Goal: Transaction & Acquisition: Book appointment/travel/reservation

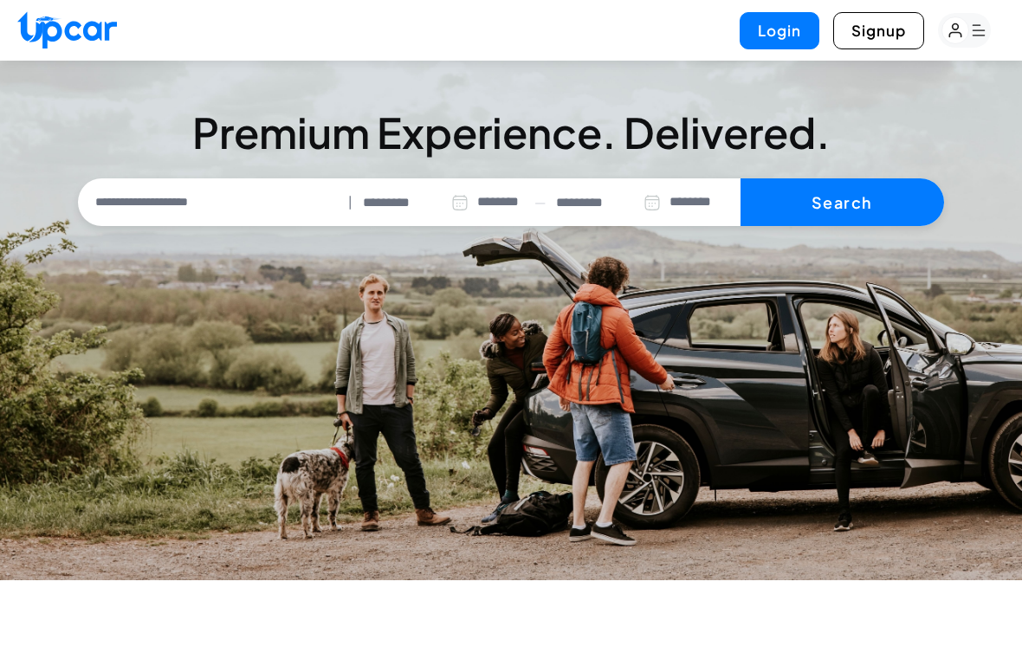
select select "********"
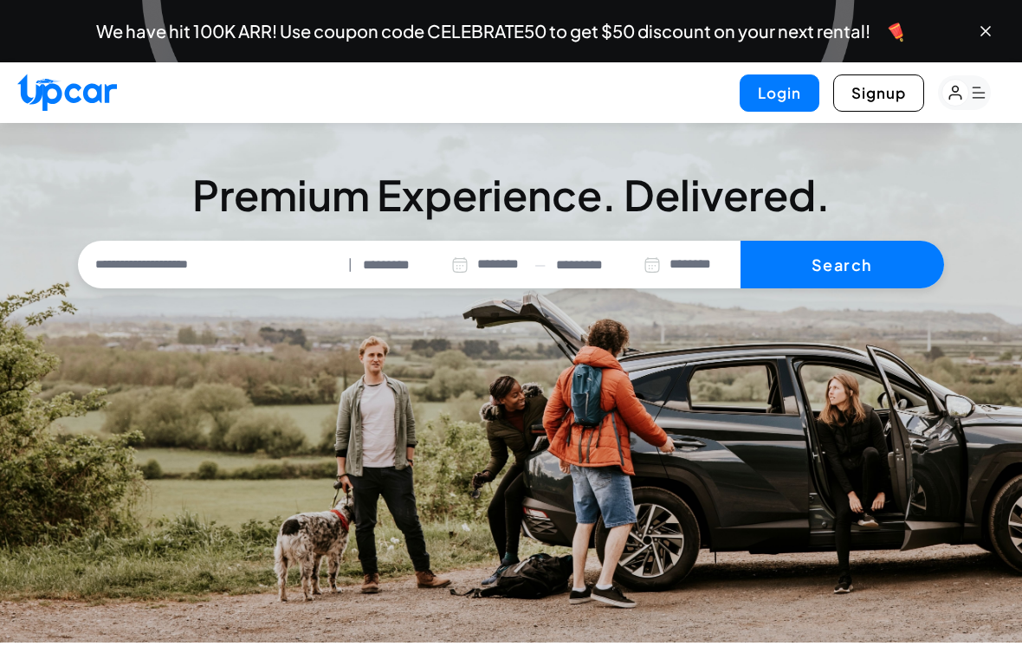
scroll to position [1, 0]
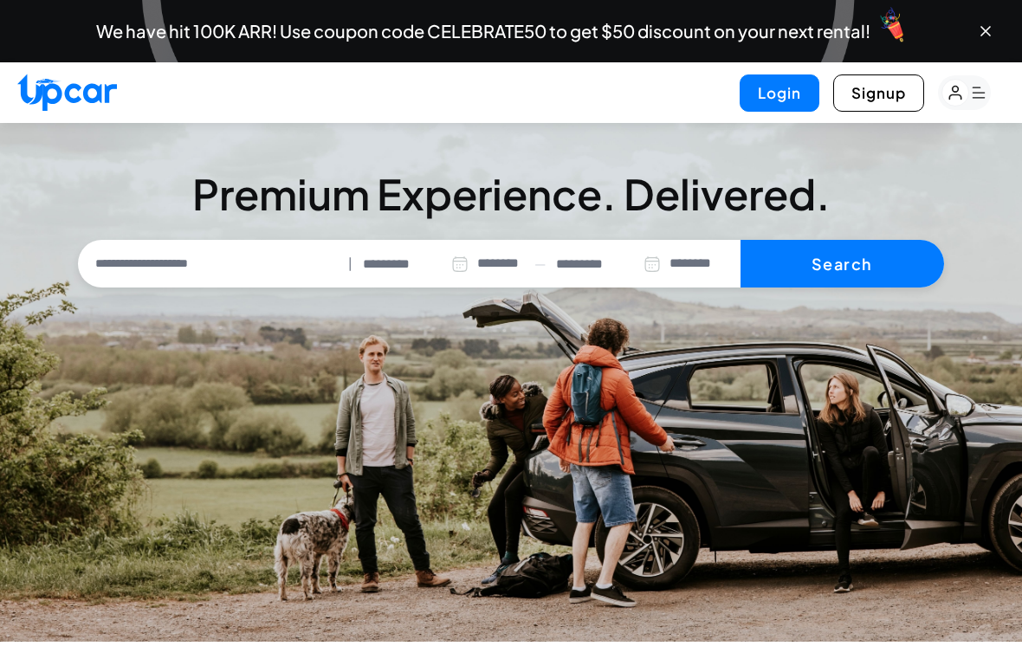
click at [151, 283] on div "**********" at bounding box center [511, 264] width 866 height 49
click at [152, 262] on input "text" at bounding box center [212, 264] width 260 height 36
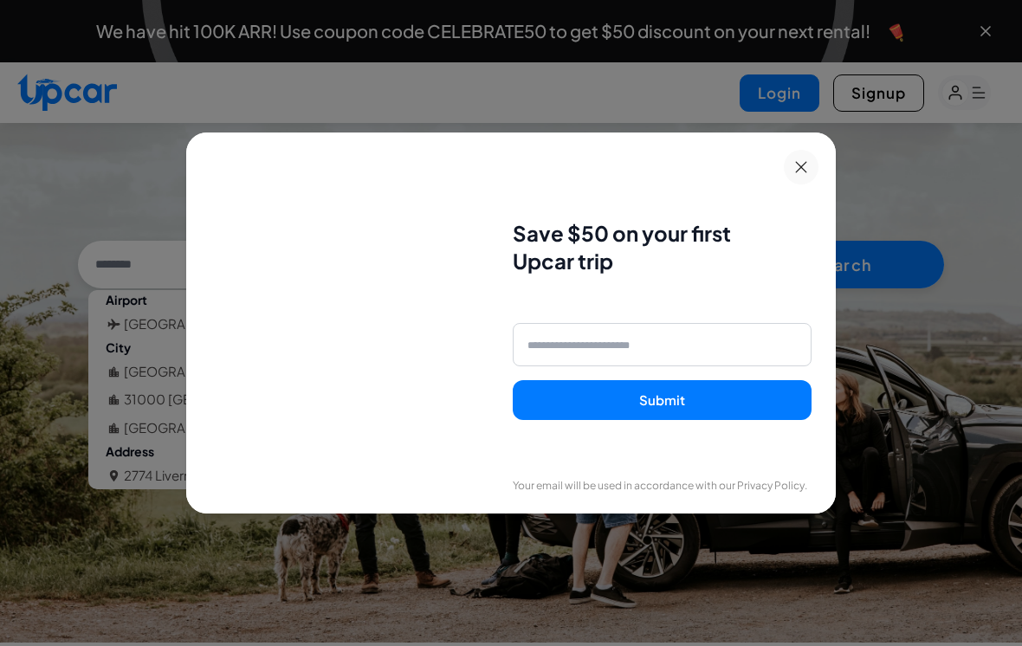
click at [806, 173] on icon at bounding box center [801, 167] width 12 height 12
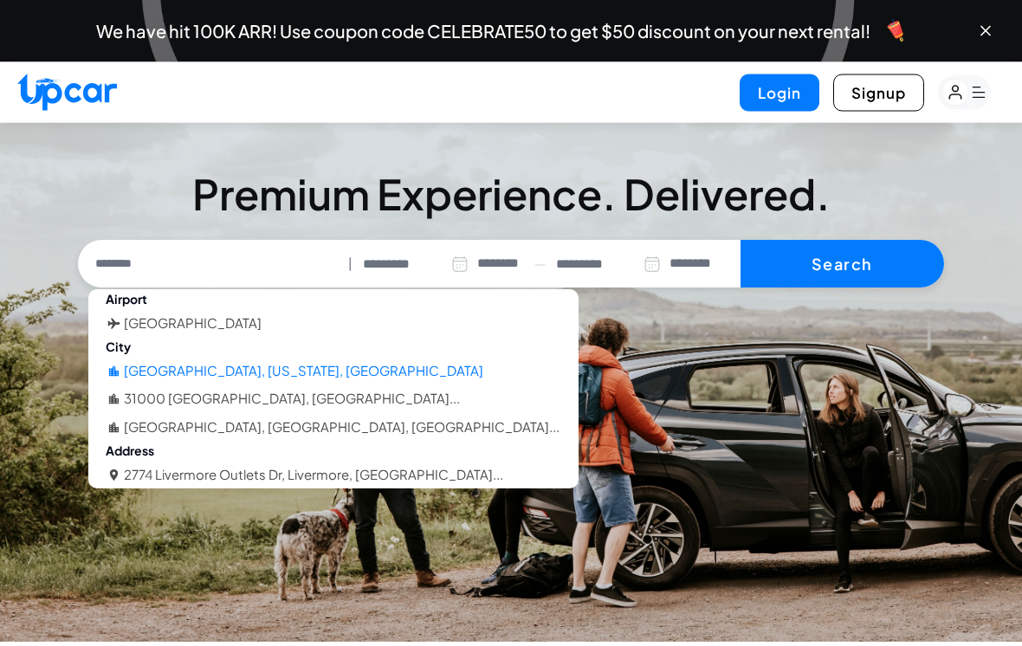
click at [230, 367] on li "[GEOGRAPHIC_DATA], [US_STATE], [GEOGRAPHIC_DATA]" at bounding box center [303, 372] width 359 height 20
type input "**********"
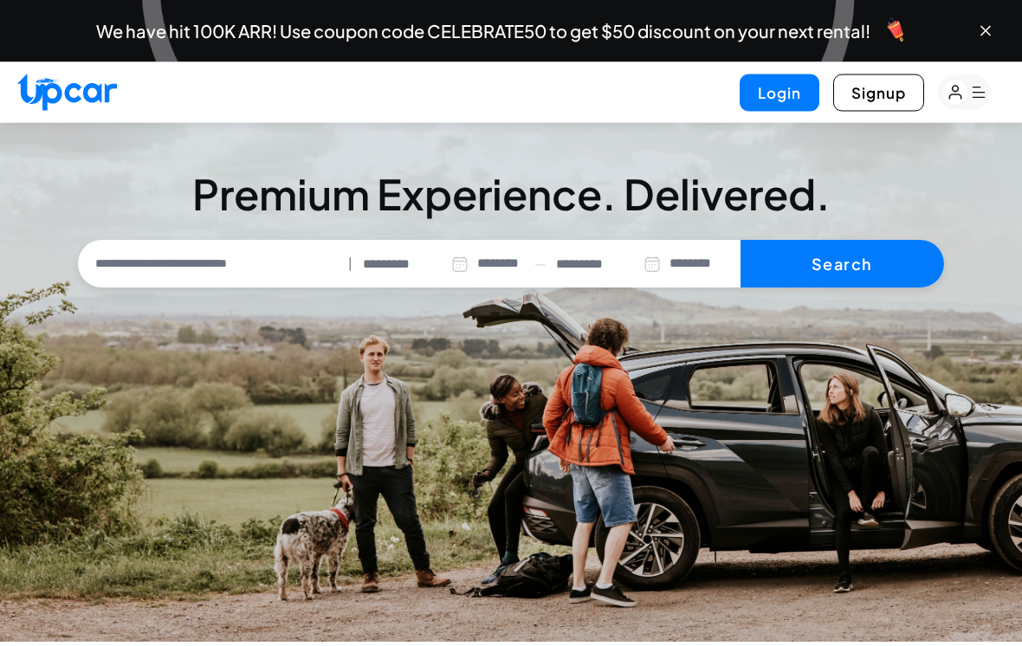
scroll to position [1, 0]
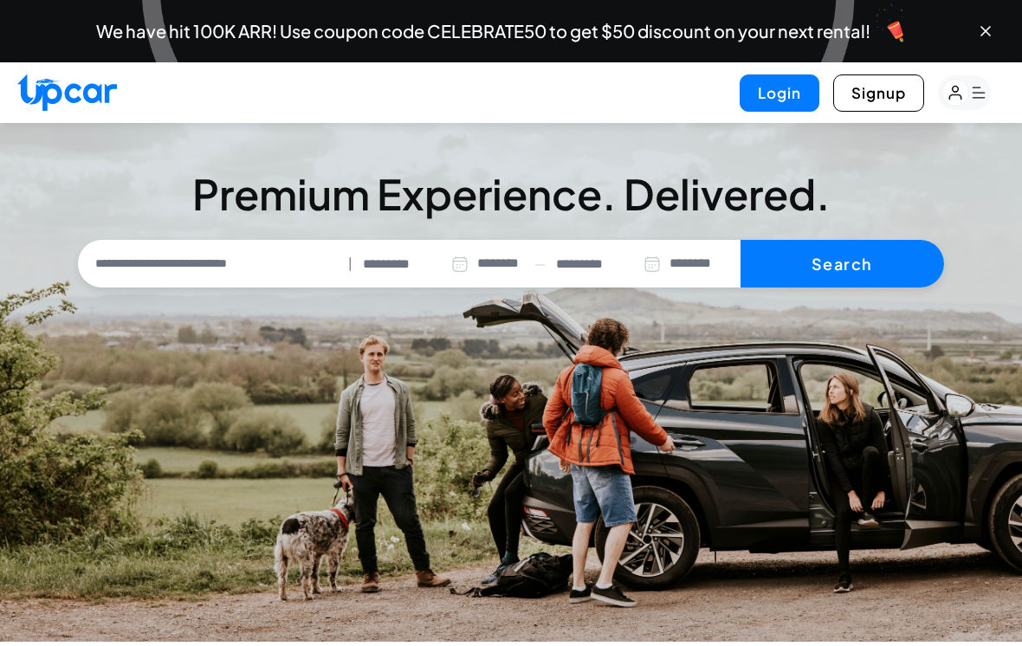
click at [386, 270] on input "*********" at bounding box center [416, 265] width 106 height 20
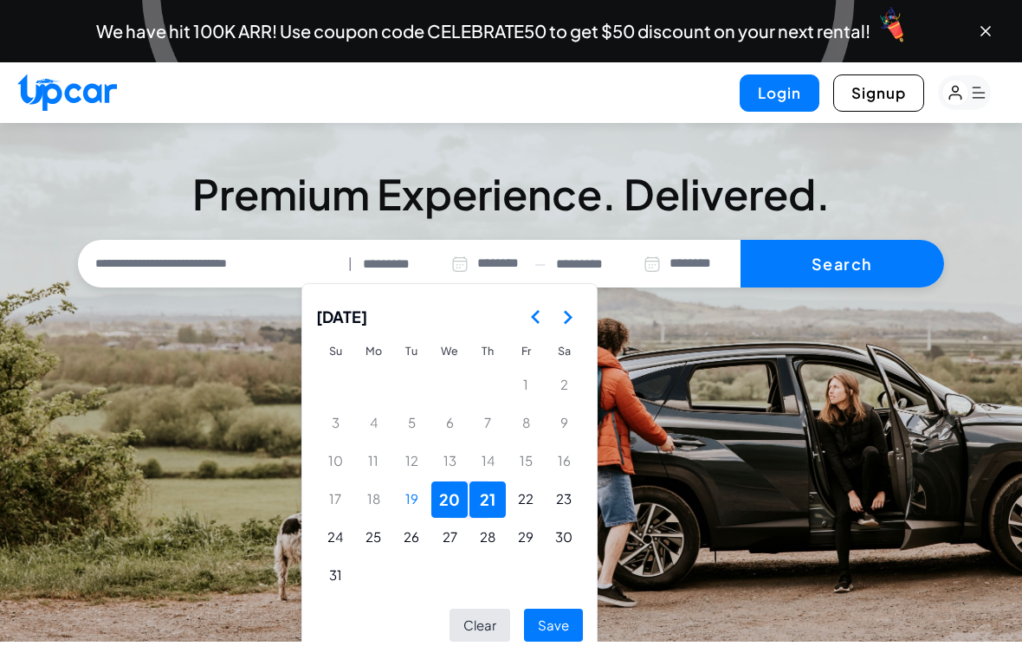
click at [568, 320] on polygon "Go to the Next Month" at bounding box center [568, 317] width 9 height 14
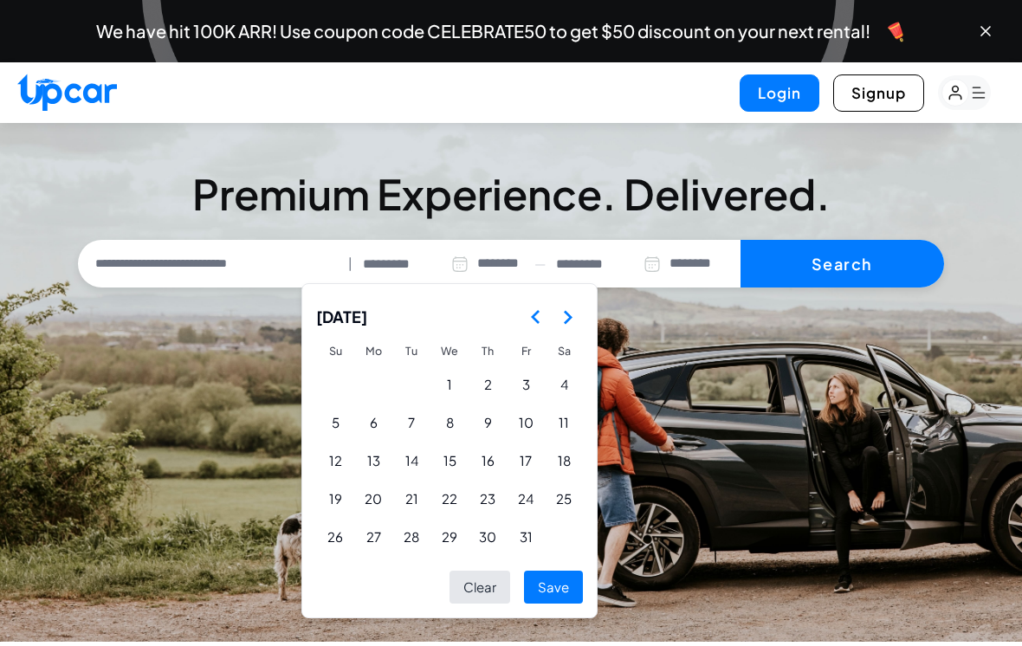
click at [568, 320] on polygon "Go to the Next Month" at bounding box center [568, 317] width 9 height 14
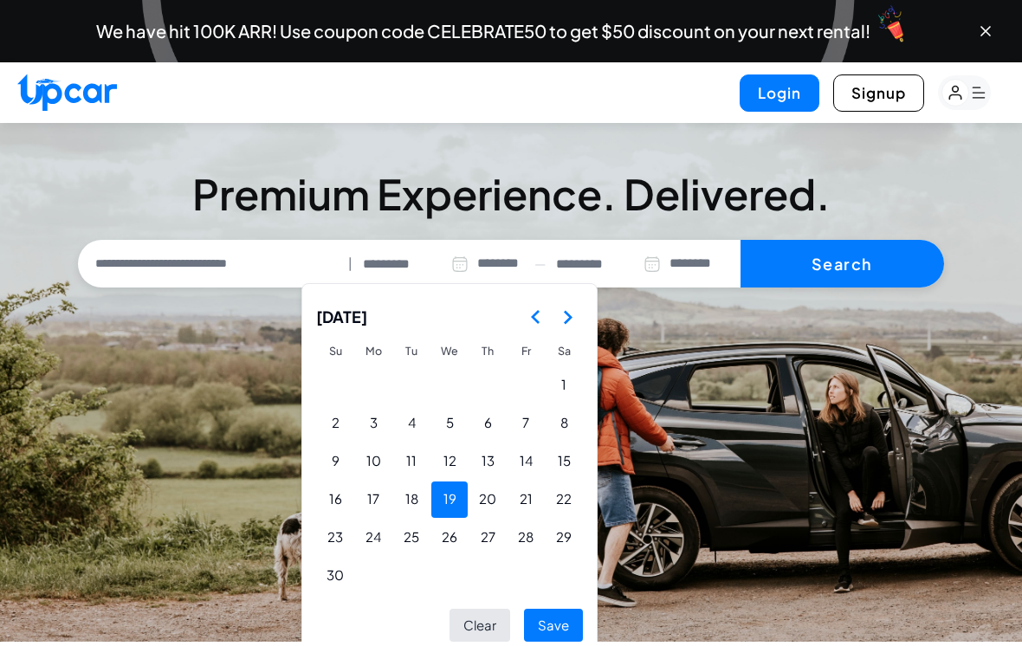
click at [442, 501] on button "19" at bounding box center [449, 500] width 36 height 36
click at [414, 499] on button "18" at bounding box center [411, 500] width 36 height 36
click at [415, 495] on button "18" at bounding box center [411, 500] width 36 height 36
click at [521, 495] on button "21" at bounding box center [526, 500] width 36 height 36
click at [553, 617] on button "Save" at bounding box center [553, 626] width 59 height 34
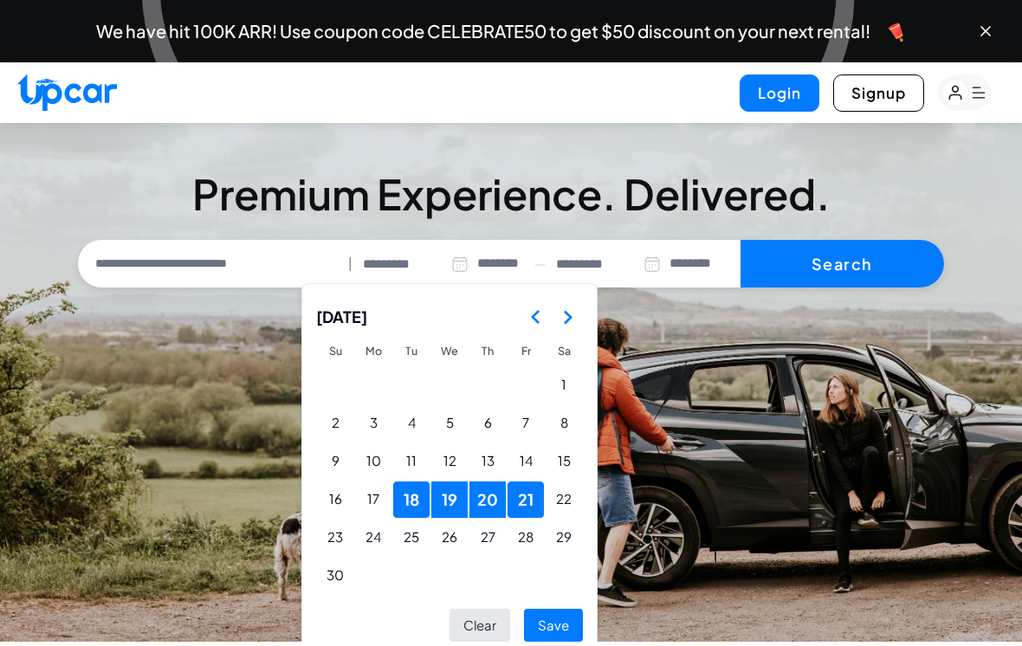
type input "**********"
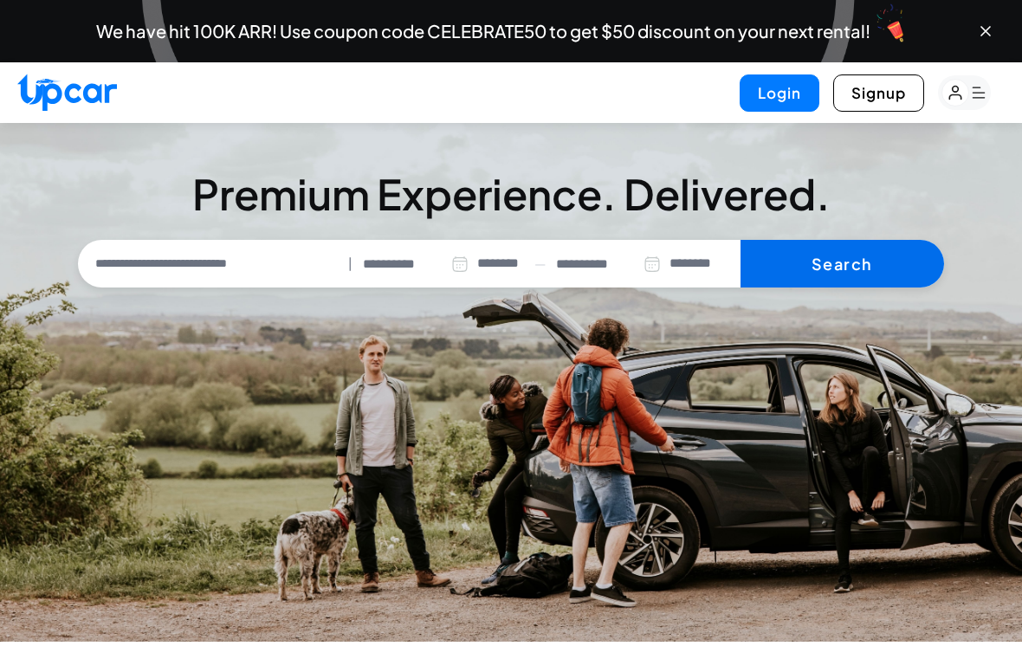
click at [827, 265] on button "Search" at bounding box center [843, 264] width 204 height 49
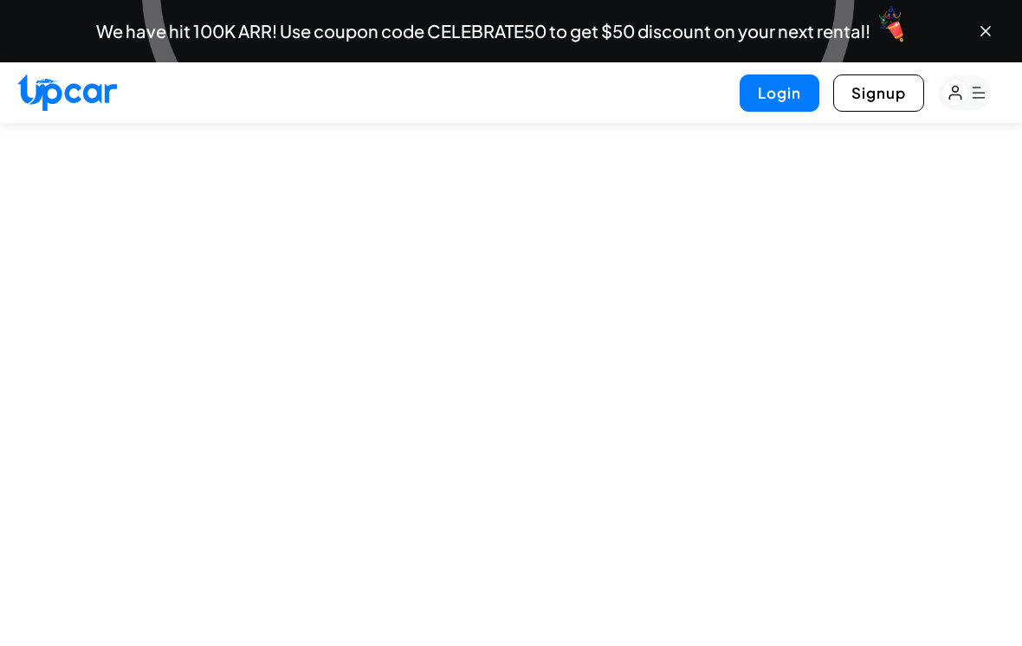
select select "********"
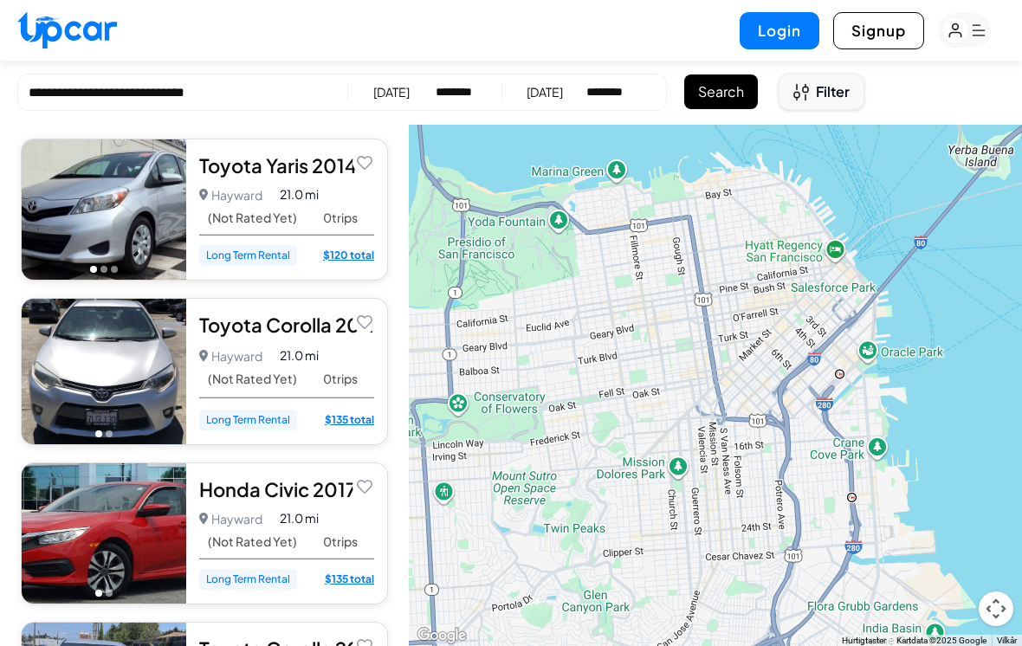
click at [814, 92] on button "Filter" at bounding box center [822, 92] width 86 height 36
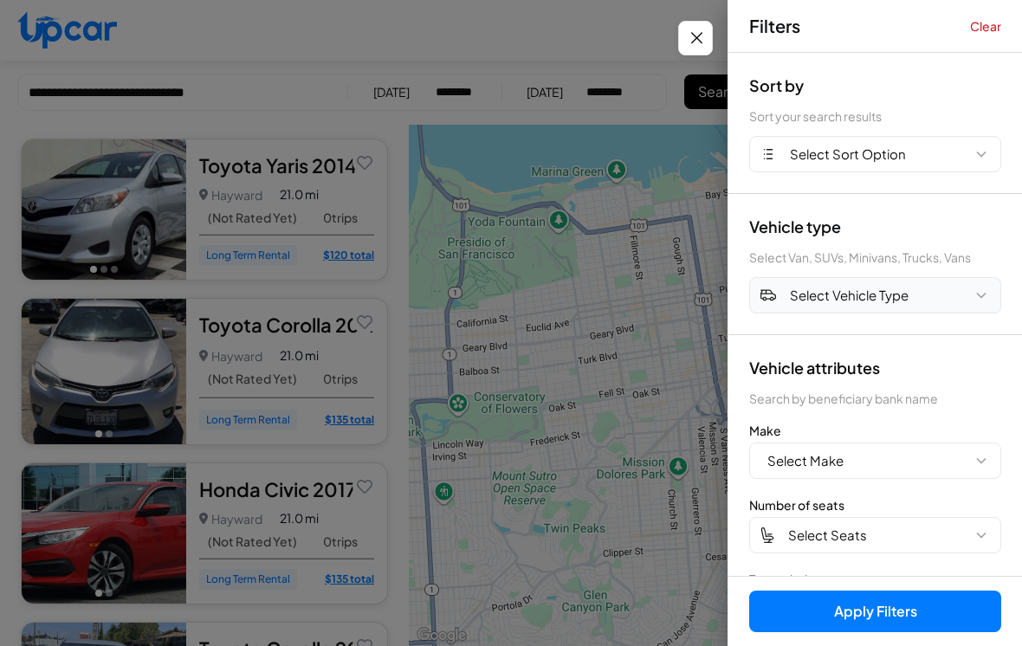
click at [875, 291] on span "Select Vehicle Type" at bounding box center [849, 296] width 119 height 20
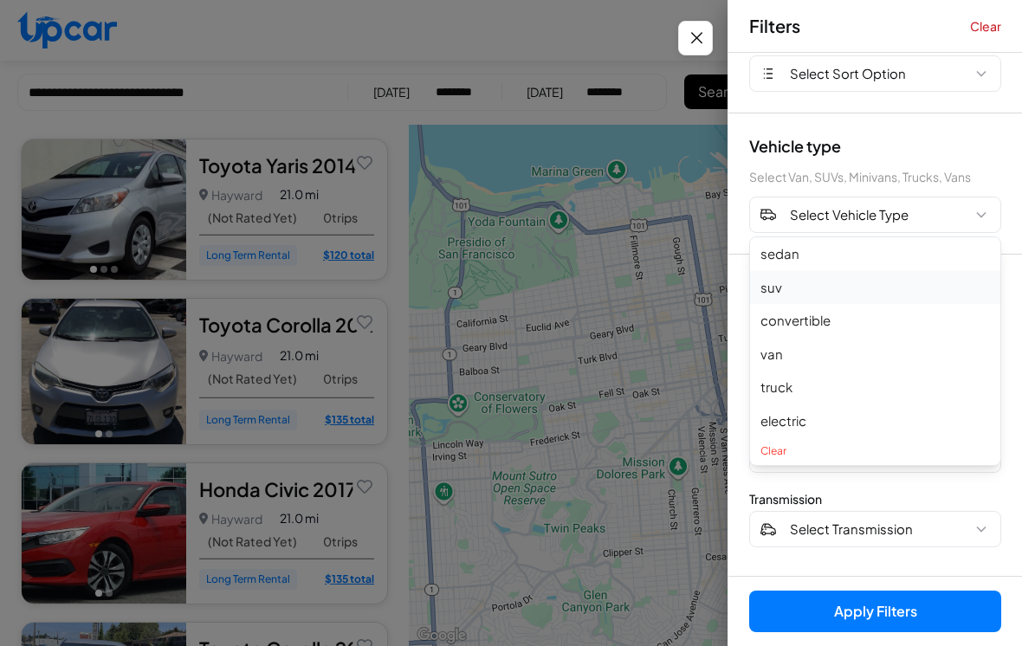
scroll to position [83, 0]
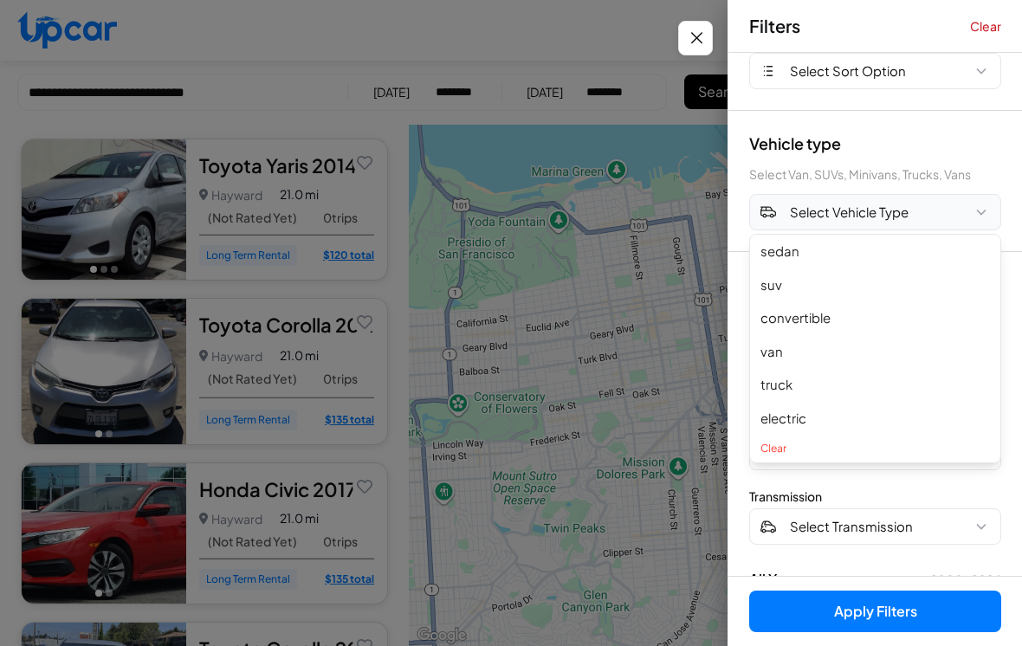
click at [981, 211] on icon "button" at bounding box center [981, 212] width 17 height 17
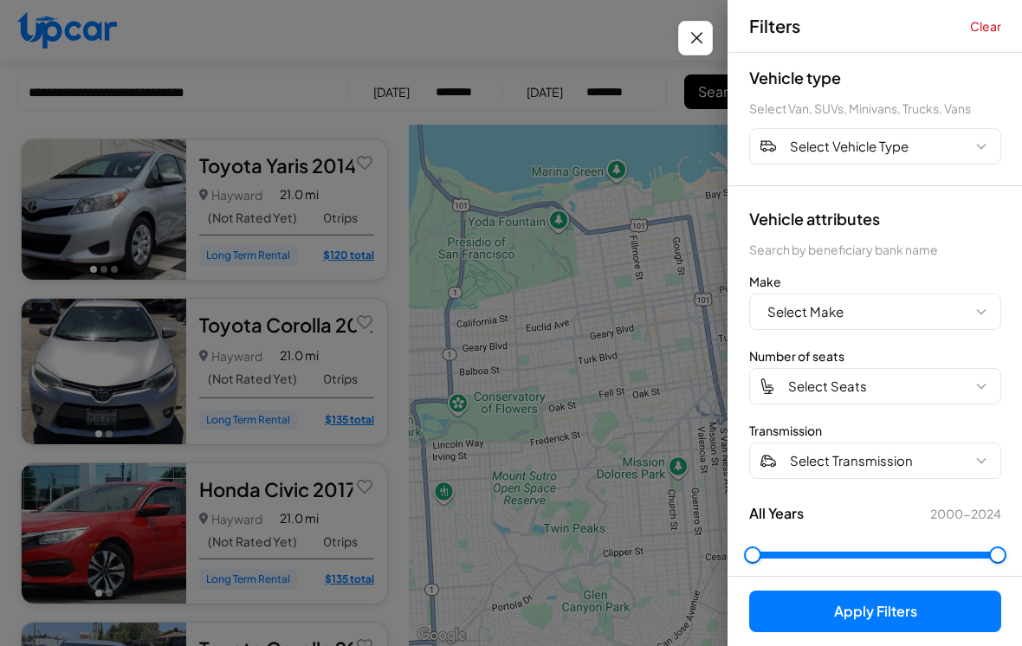
scroll to position [146, 0]
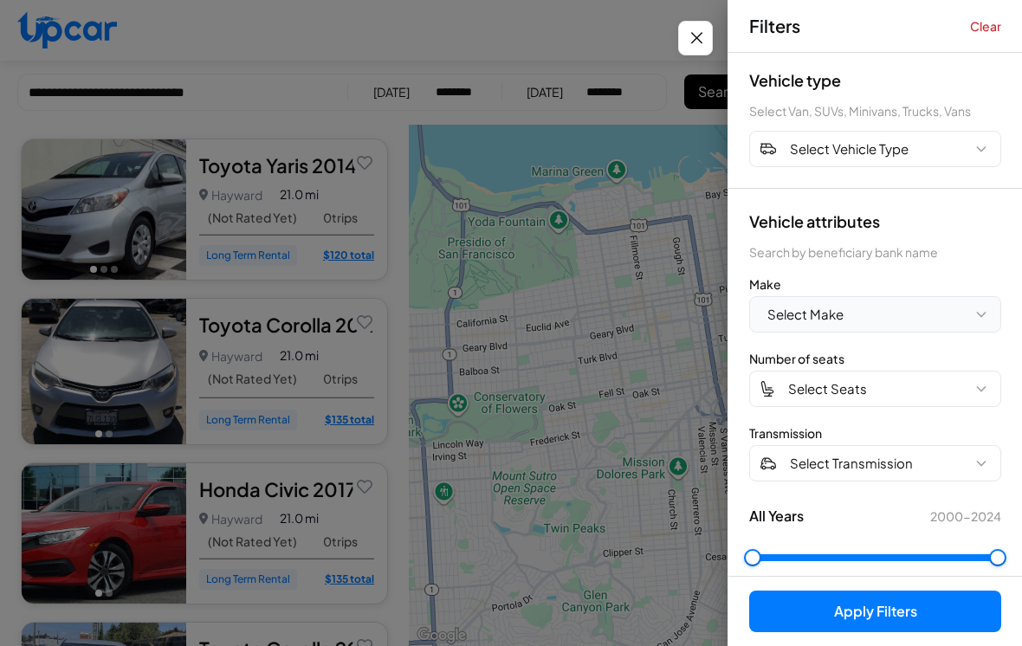
click at [892, 314] on button "Select Make" at bounding box center [875, 314] width 252 height 36
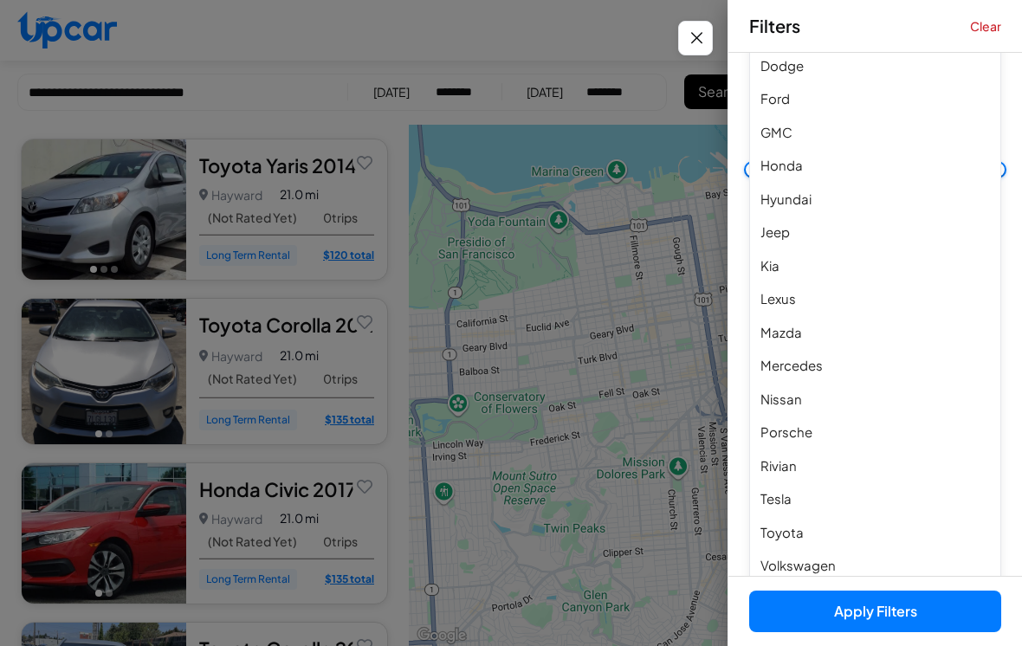
scroll to position [534, 0]
click at [827, 429] on button "Porsche" at bounding box center [875, 434] width 250 height 34
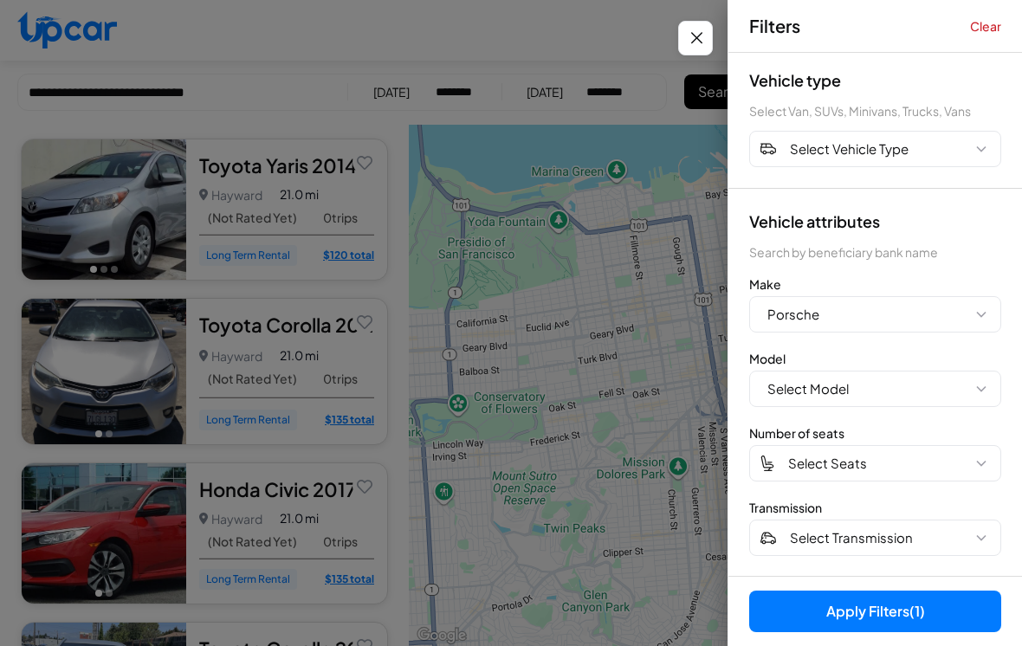
click at [857, 632] on button "Apply Filters (1)" at bounding box center [875, 612] width 252 height 42
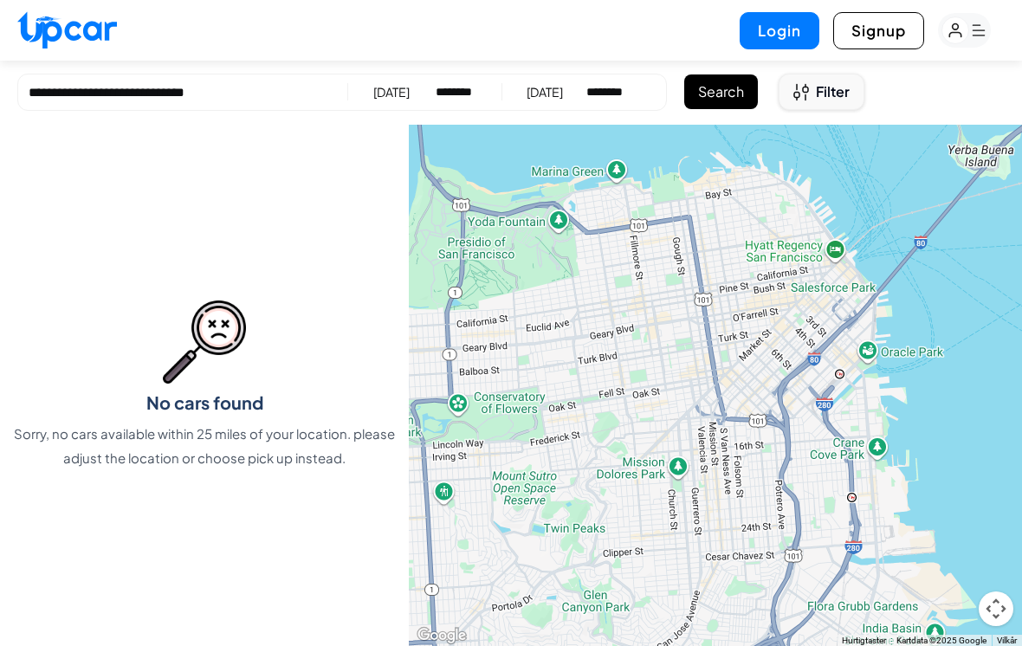
click at [809, 101] on button "Filter" at bounding box center [822, 92] width 86 height 36
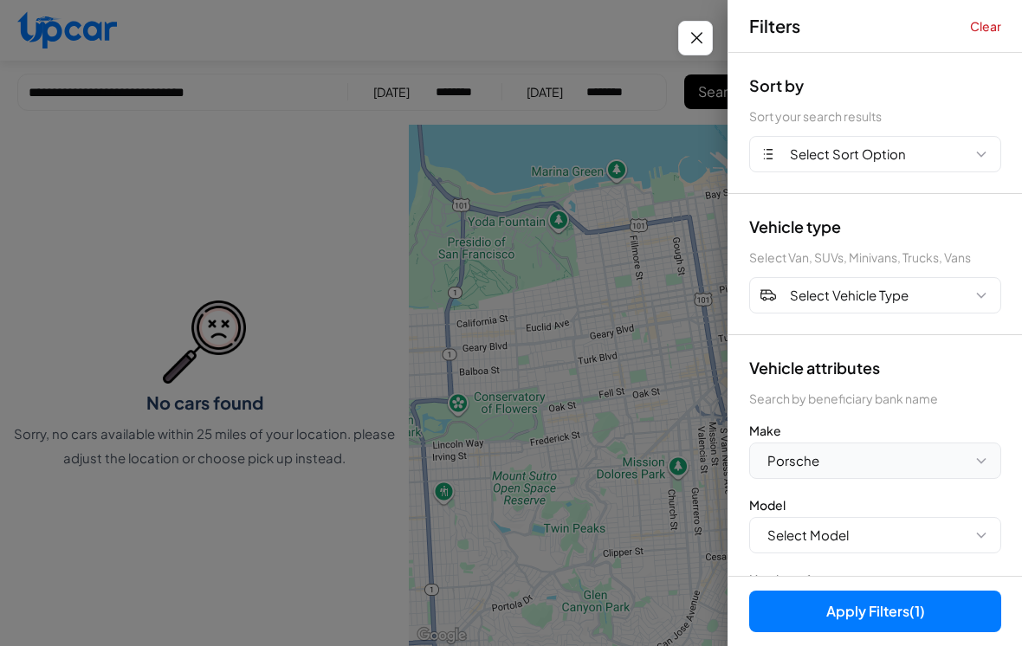
click at [837, 462] on button "Porsche" at bounding box center [875, 461] width 252 height 36
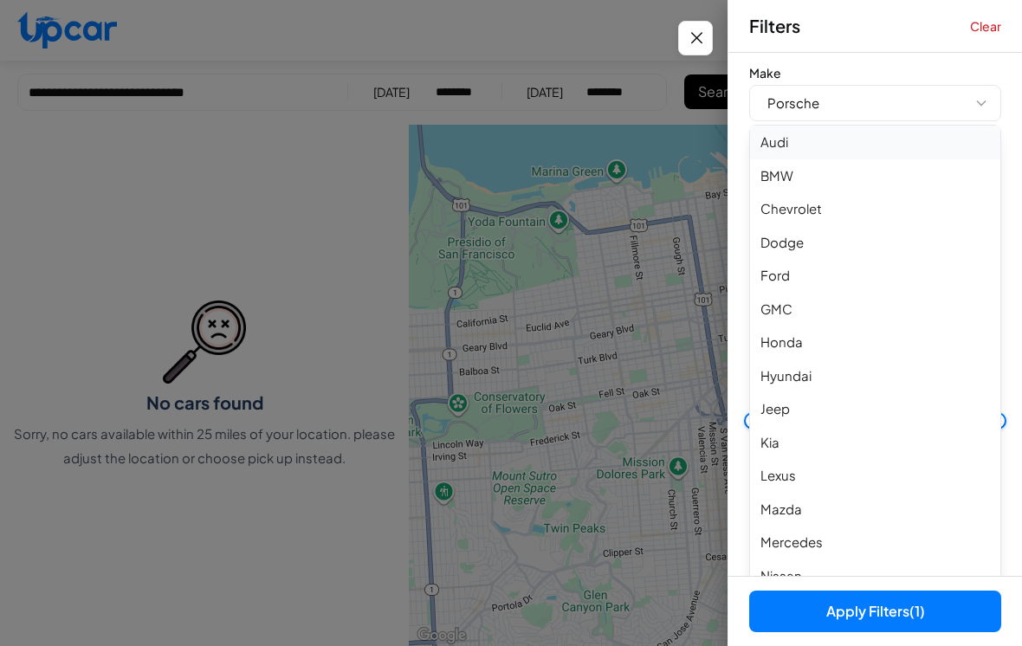
scroll to position [327, 0]
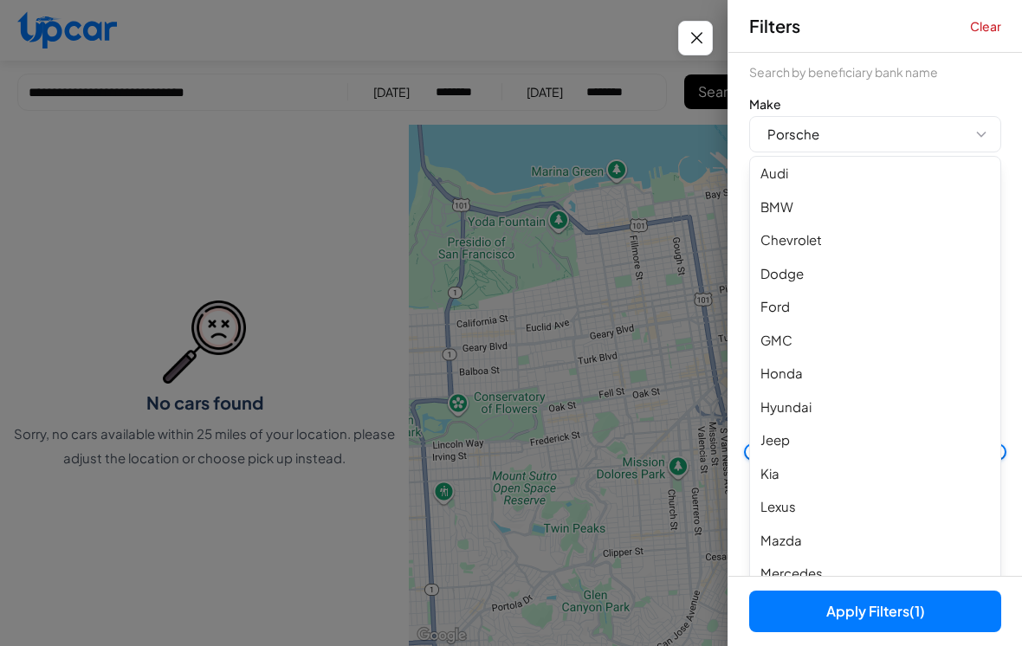
click at [790, 206] on button "BMW" at bounding box center [875, 208] width 250 height 34
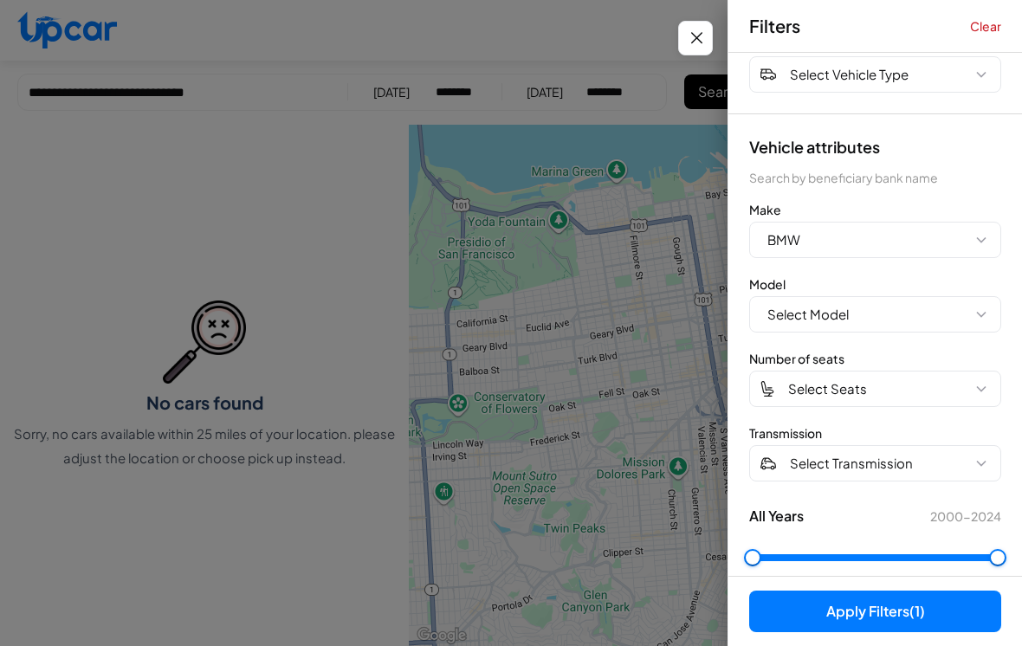
click at [841, 632] on button "Apply Filters (1)" at bounding box center [875, 612] width 252 height 42
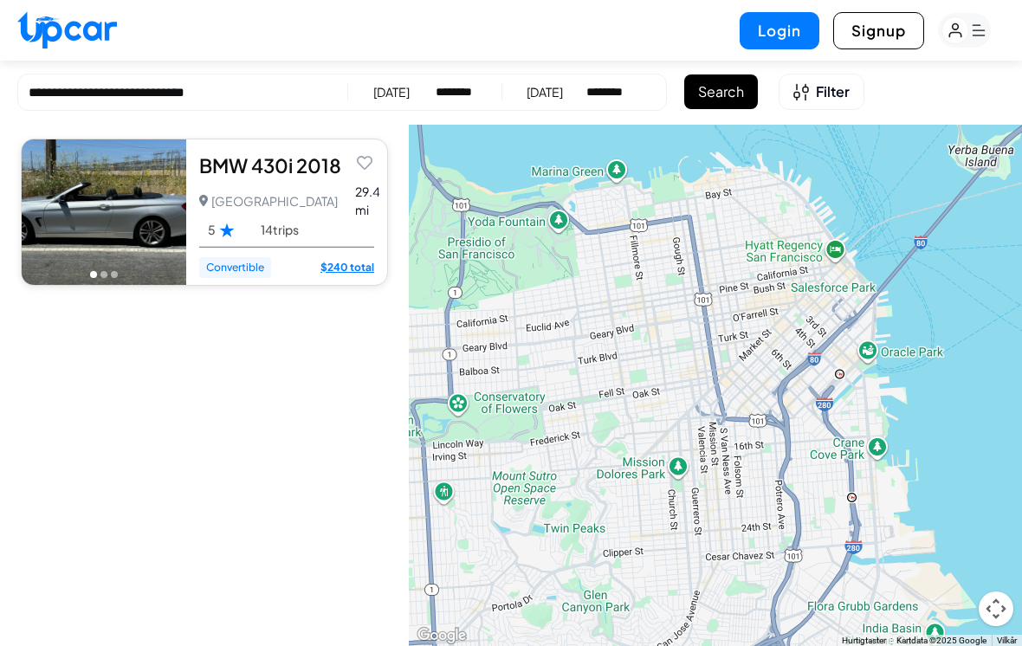
scroll to position [4, 0]
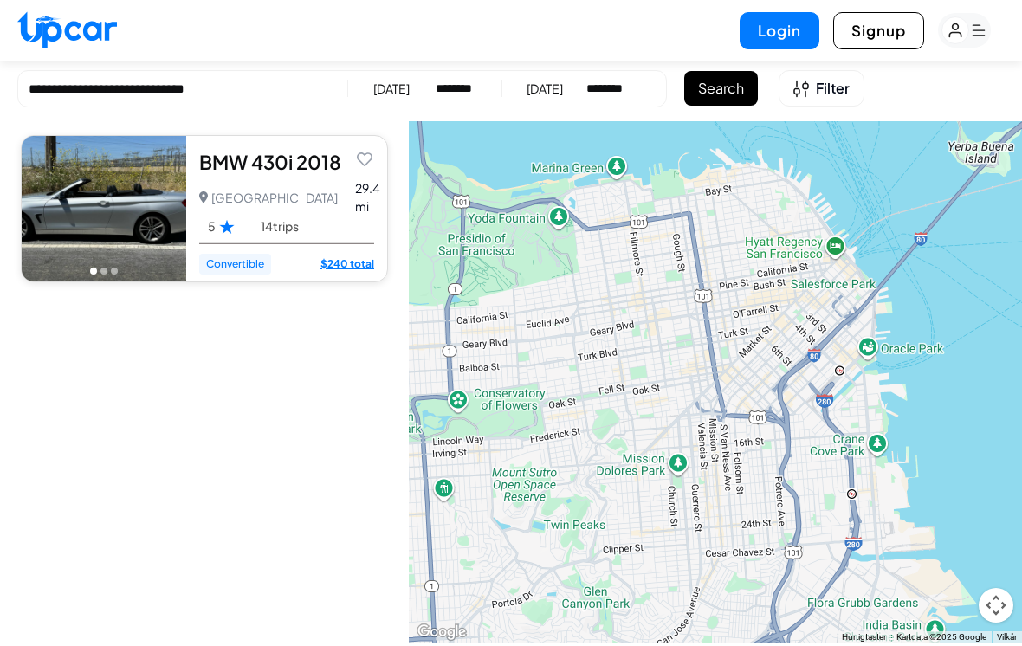
select select "********"
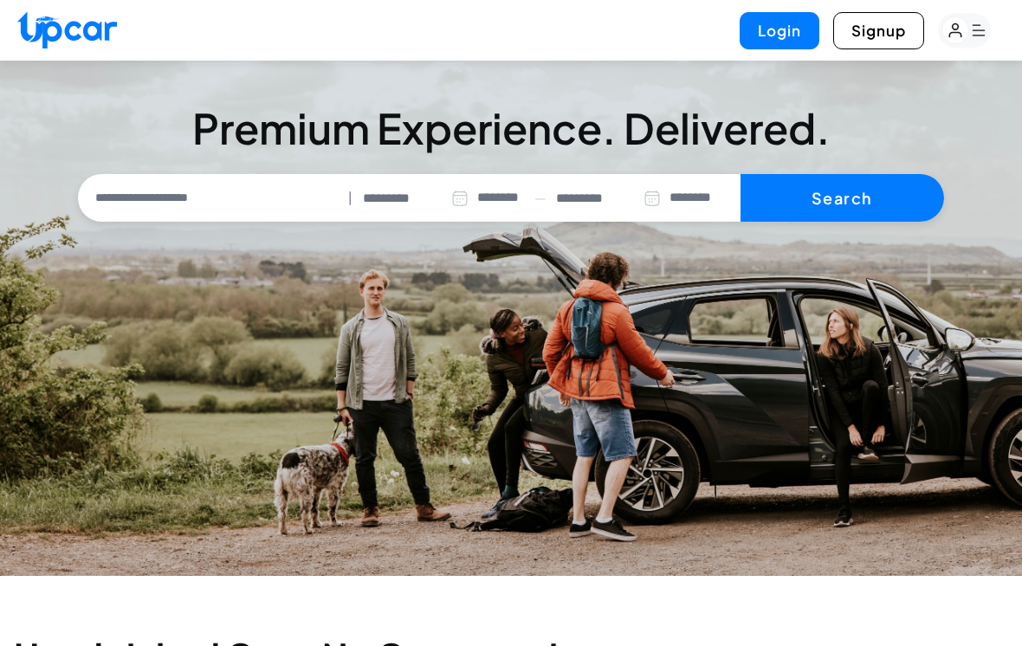
scroll to position [29, 0]
